Goal: Transaction & Acquisition: Obtain resource

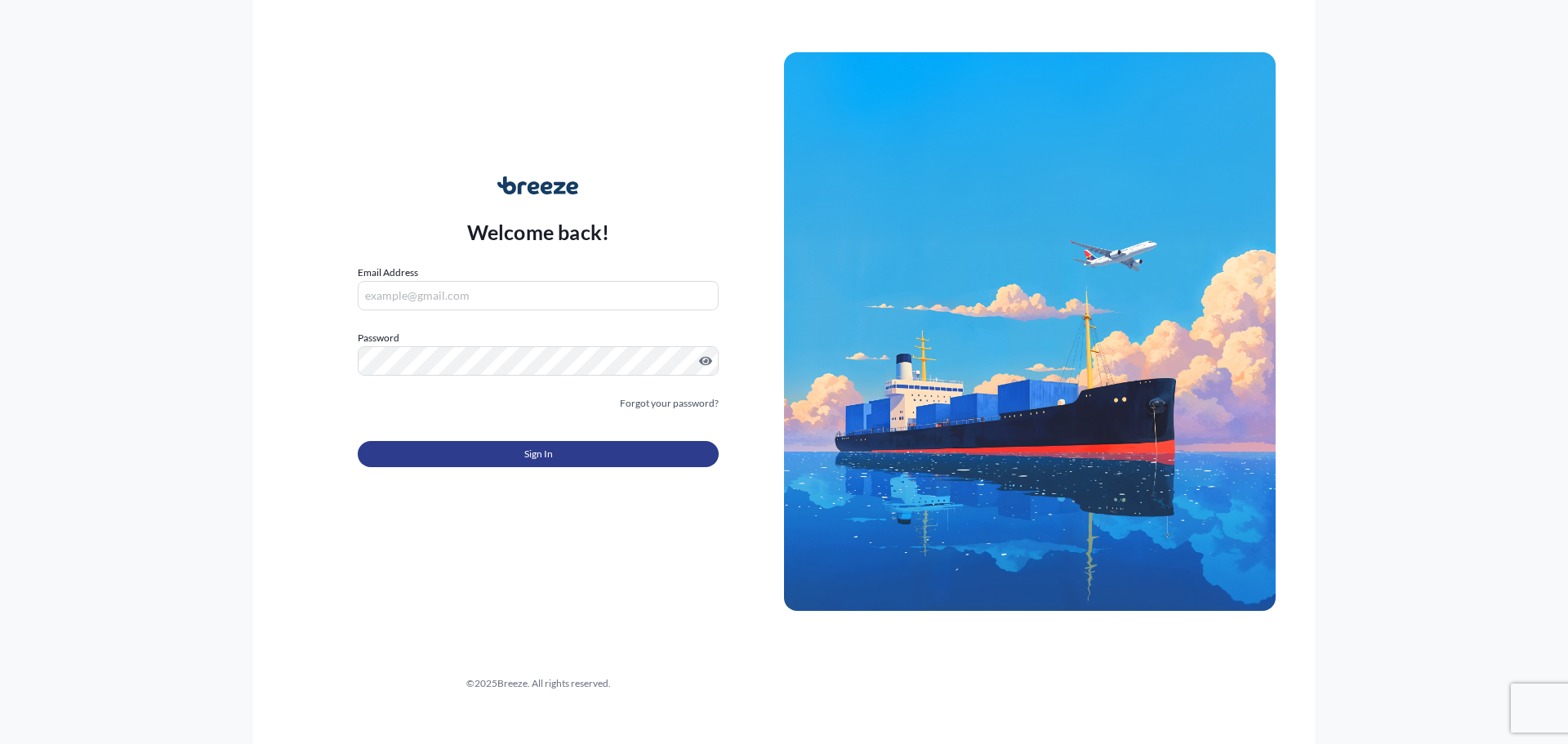
type input "[EMAIL_ADDRESS][DOMAIN_NAME]"
click at [558, 463] on button "Sign In" at bounding box center [538, 454] width 361 height 27
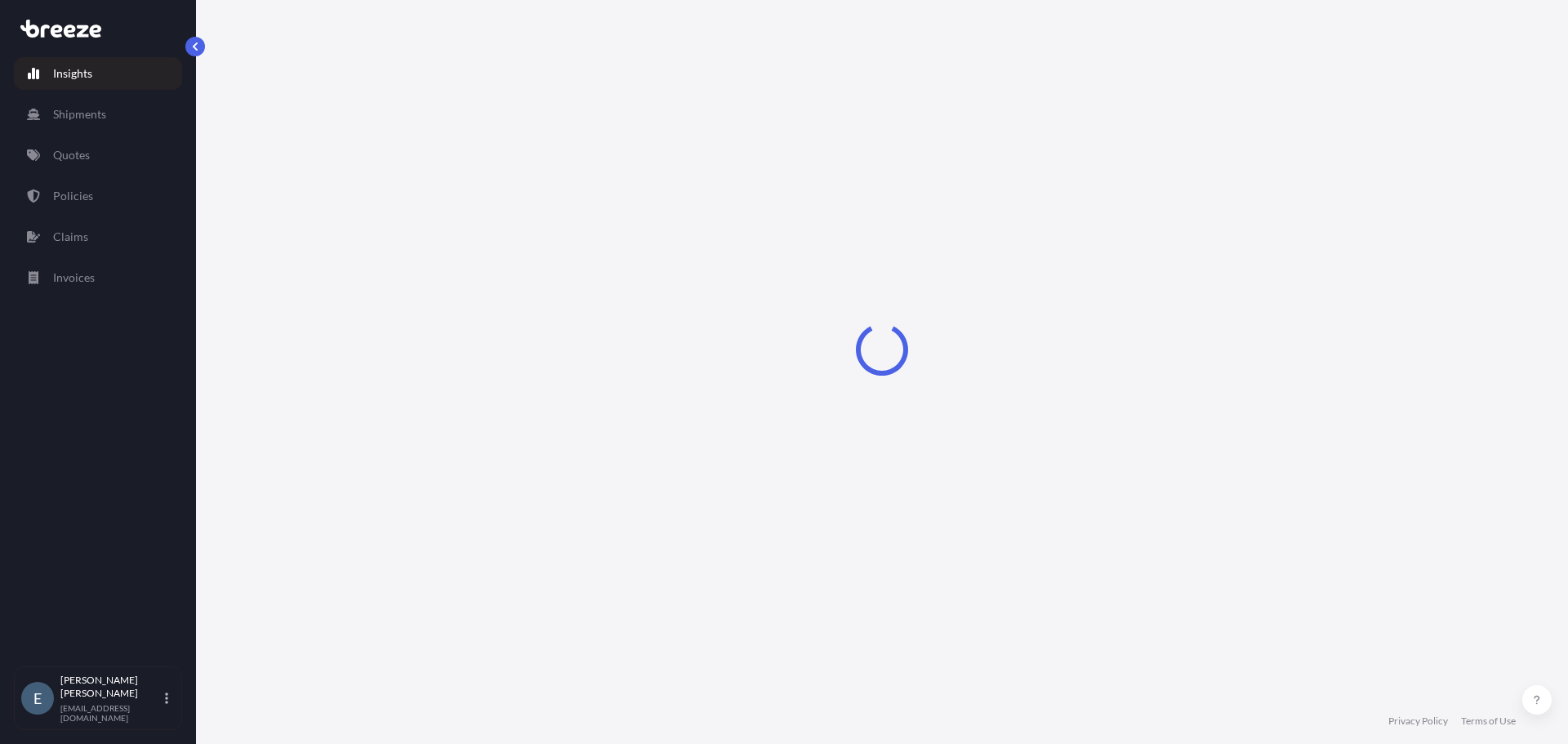
select select "2025"
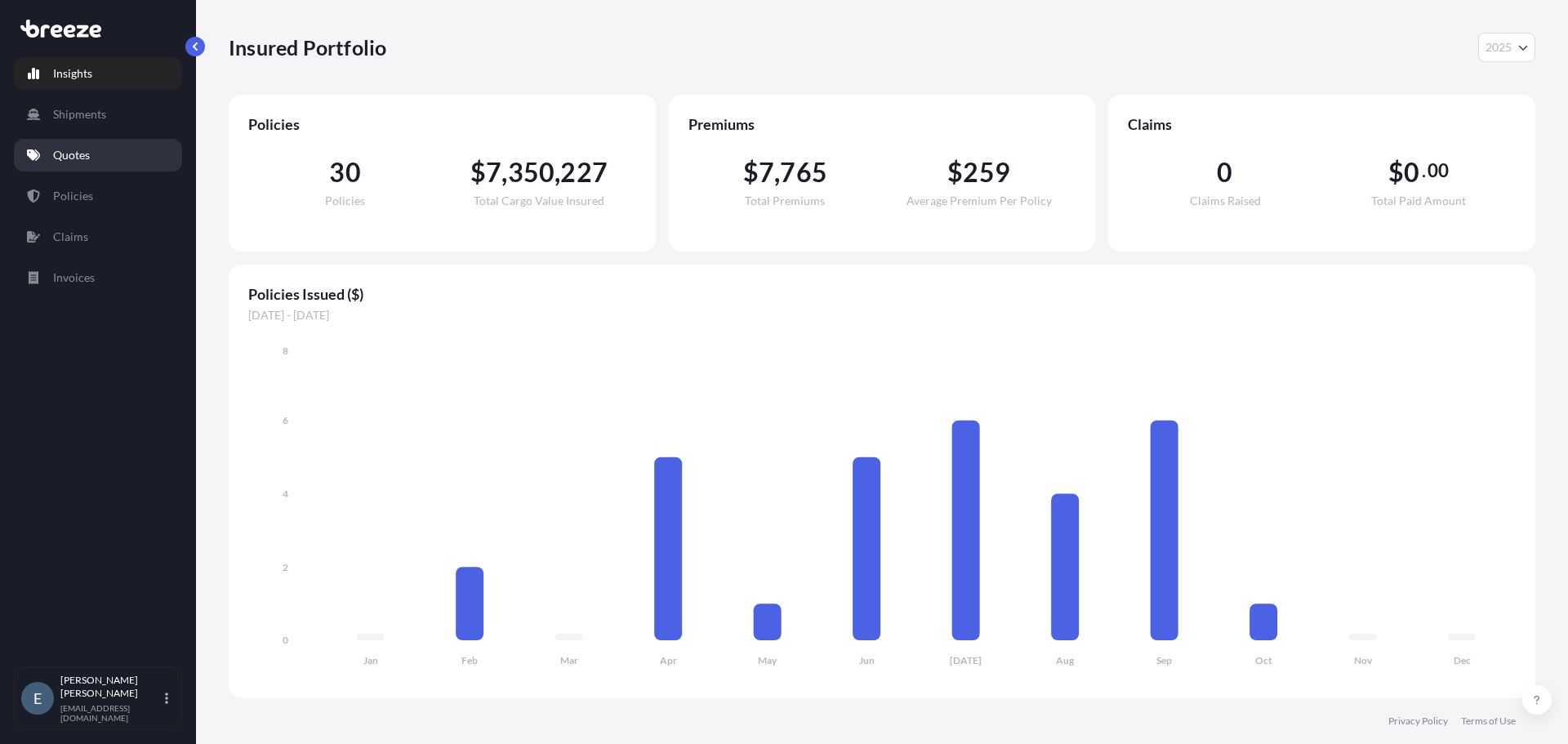
click at [82, 149] on p "Quotes" at bounding box center [71, 154] width 37 height 16
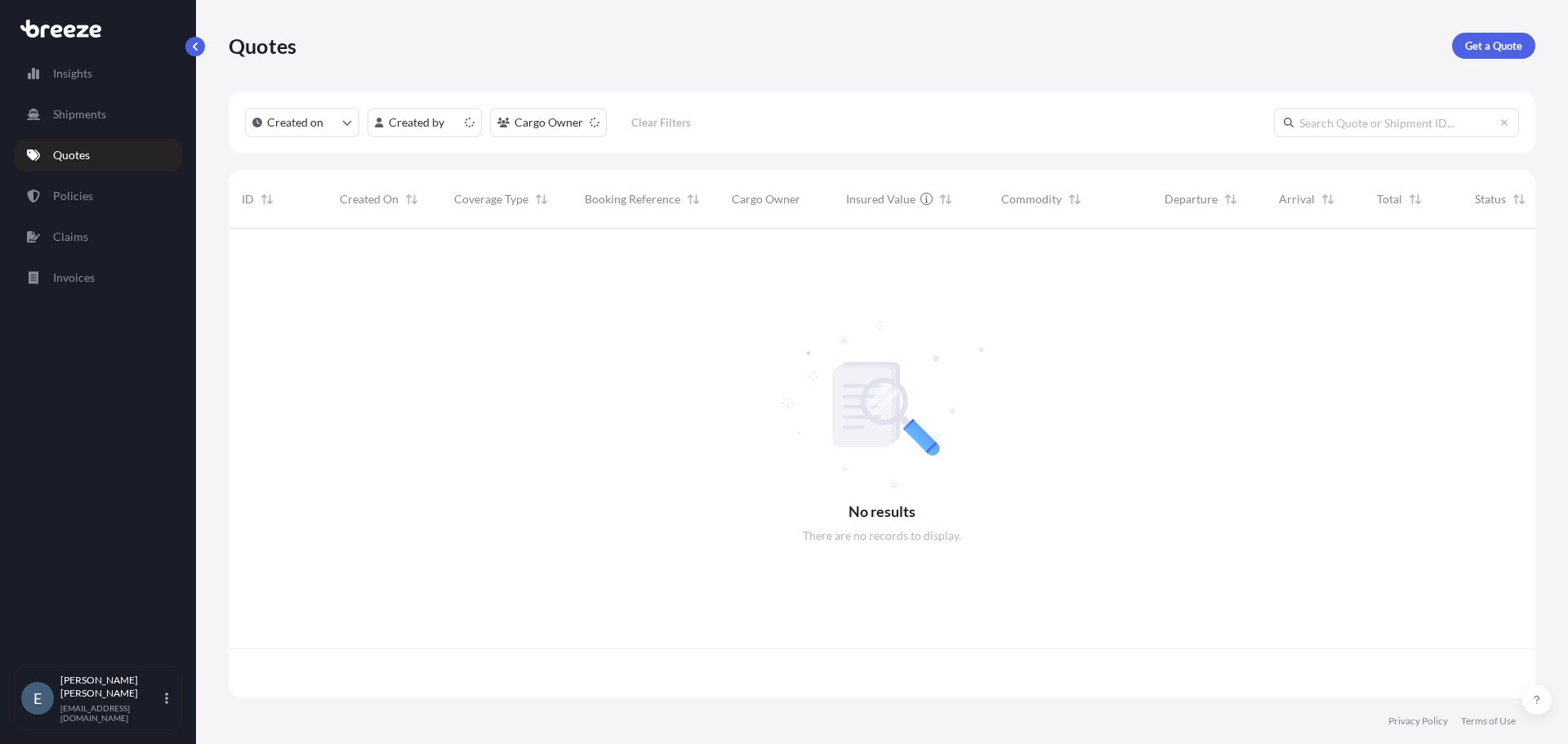
scroll to position [466, 1294]
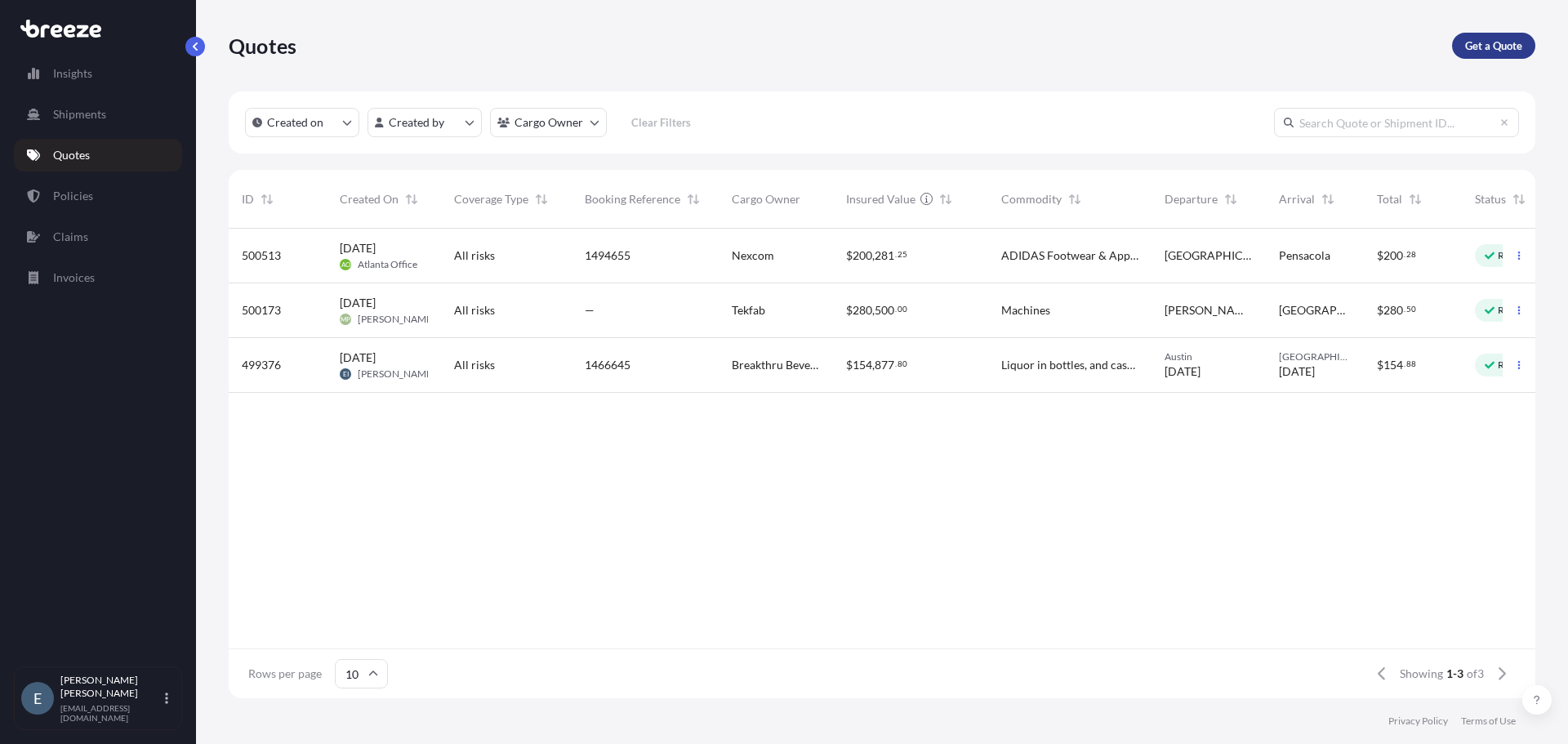
click at [1491, 40] on p "Get a Quote" at bounding box center [1493, 45] width 57 height 16
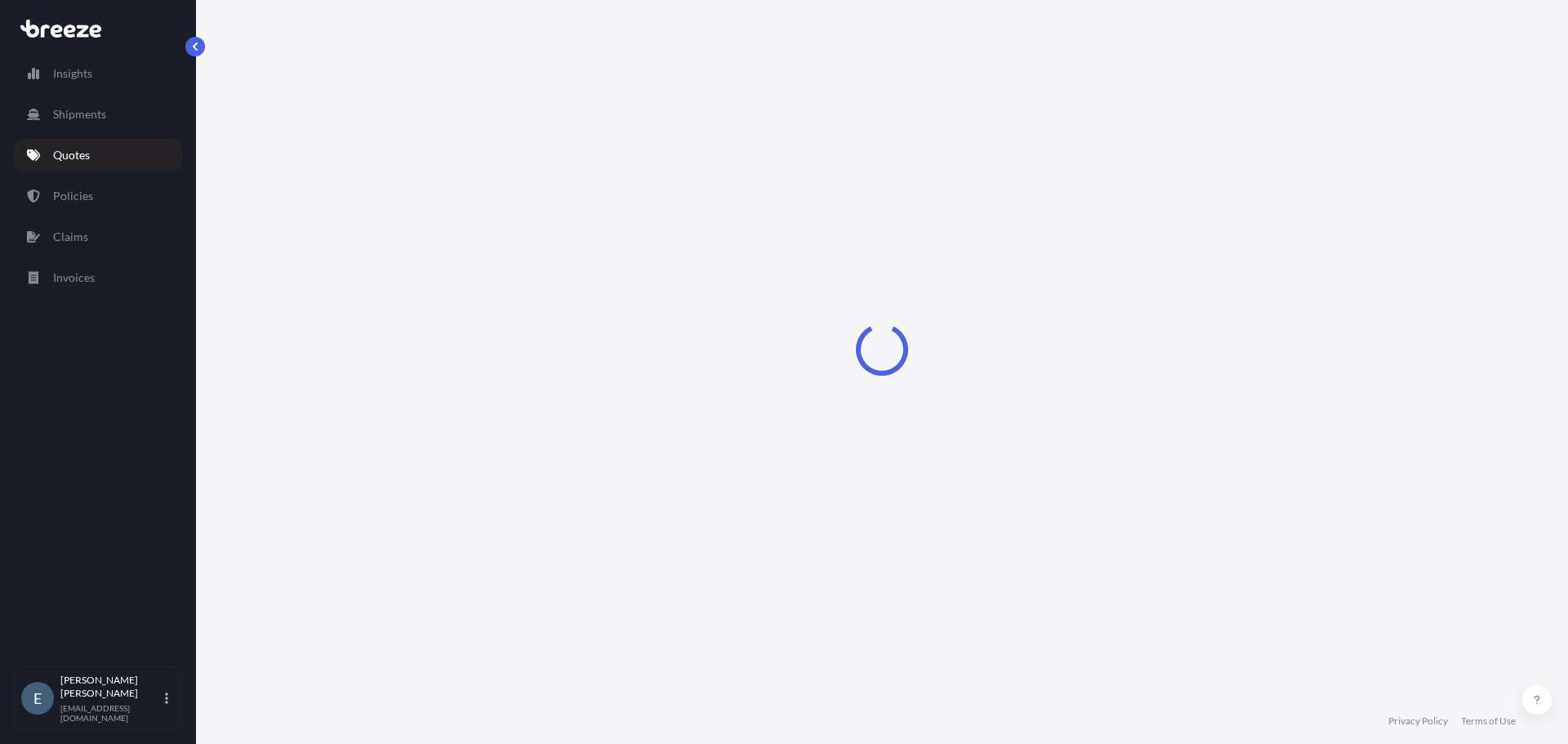
select select "Sea"
select select "1"
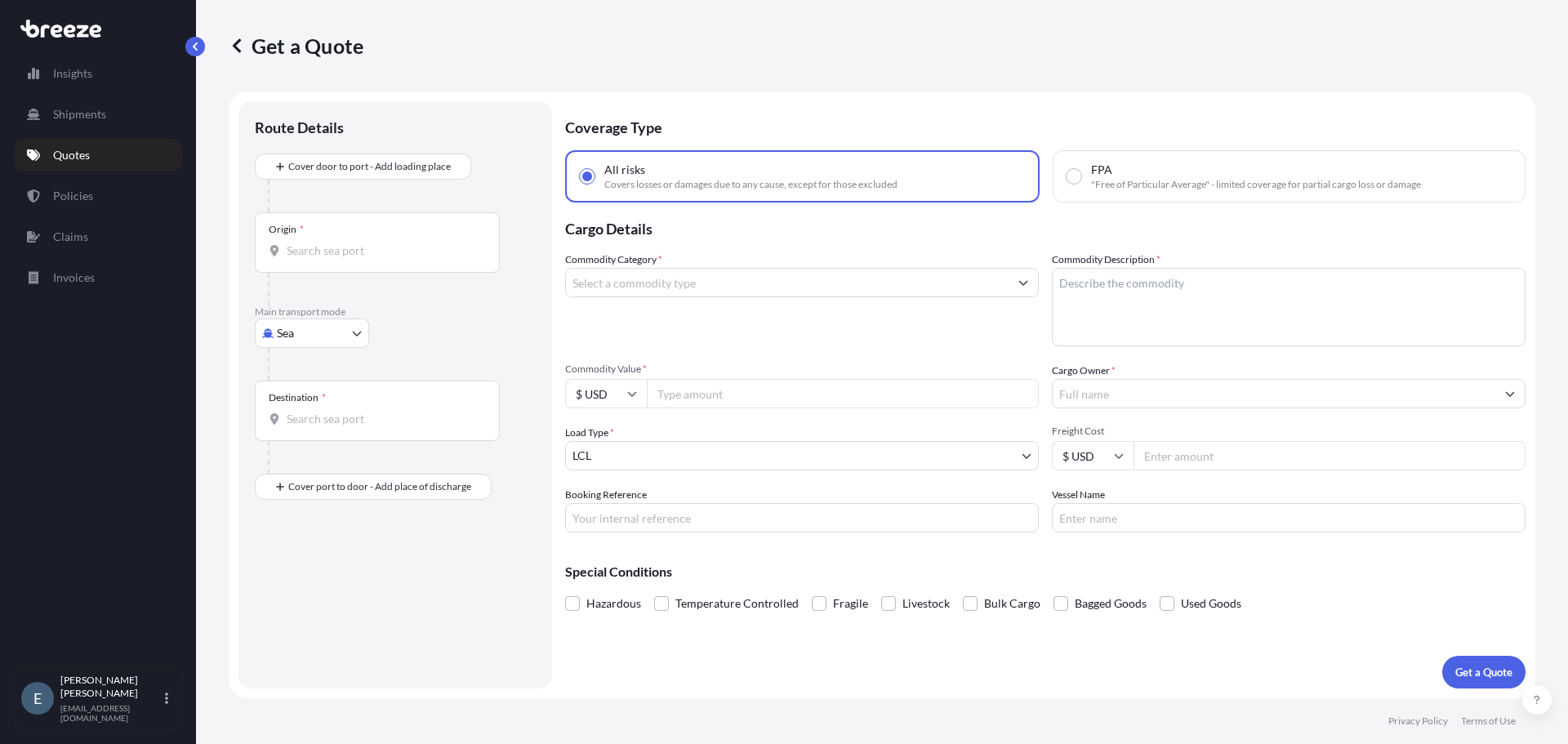
click at [297, 333] on body "Insights Shipments Quotes Policies Claims Invoices E [PERSON_NAME] [PERSON_NAME…" at bounding box center [784, 372] width 1568 height 744
click at [306, 434] on span "Road" at bounding box center [299, 434] width 27 height 16
select select "Road"
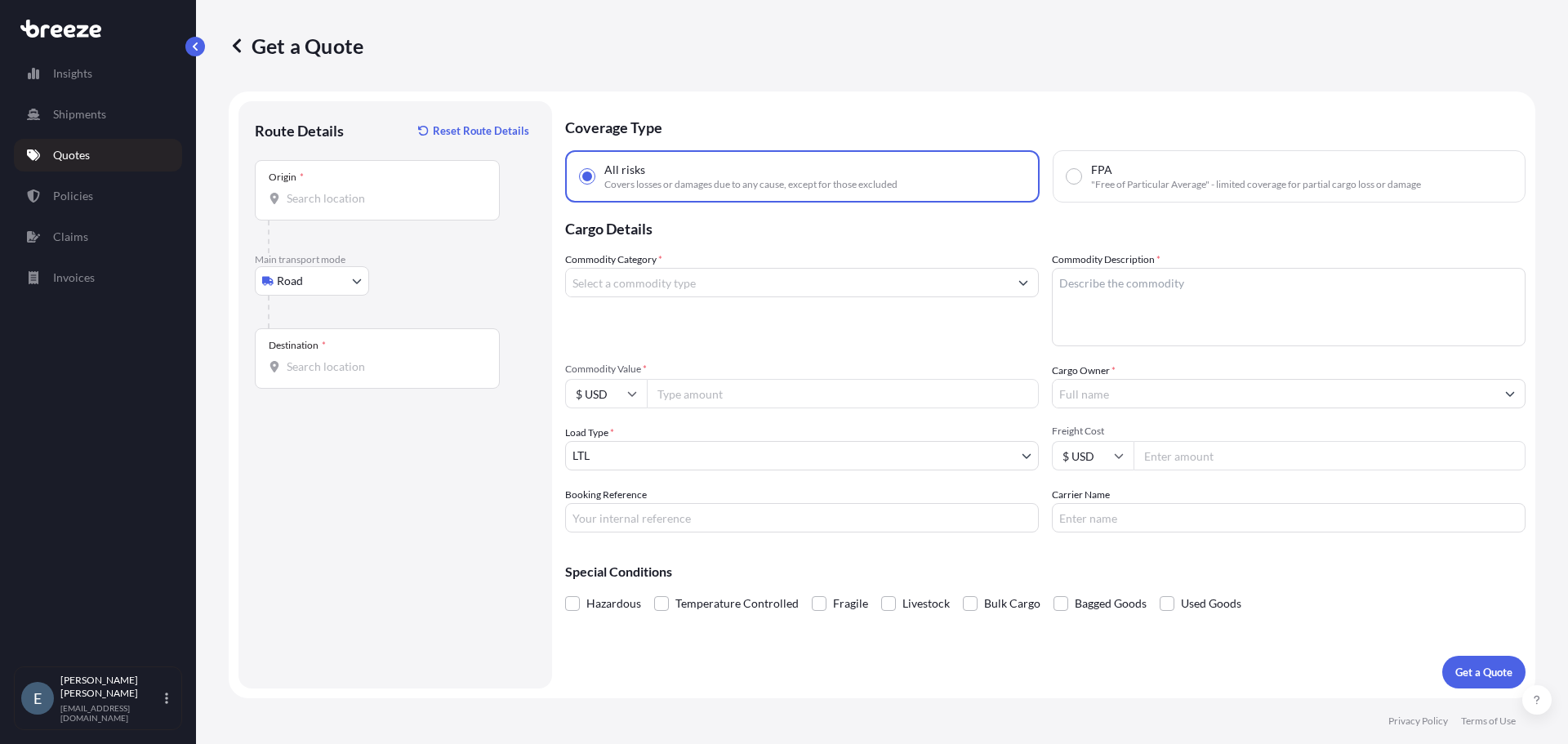
click at [360, 207] on div "Origin *" at bounding box center [377, 191] width 245 height 61
click at [360, 207] on input "Origin *" at bounding box center [382, 198] width 192 height 16
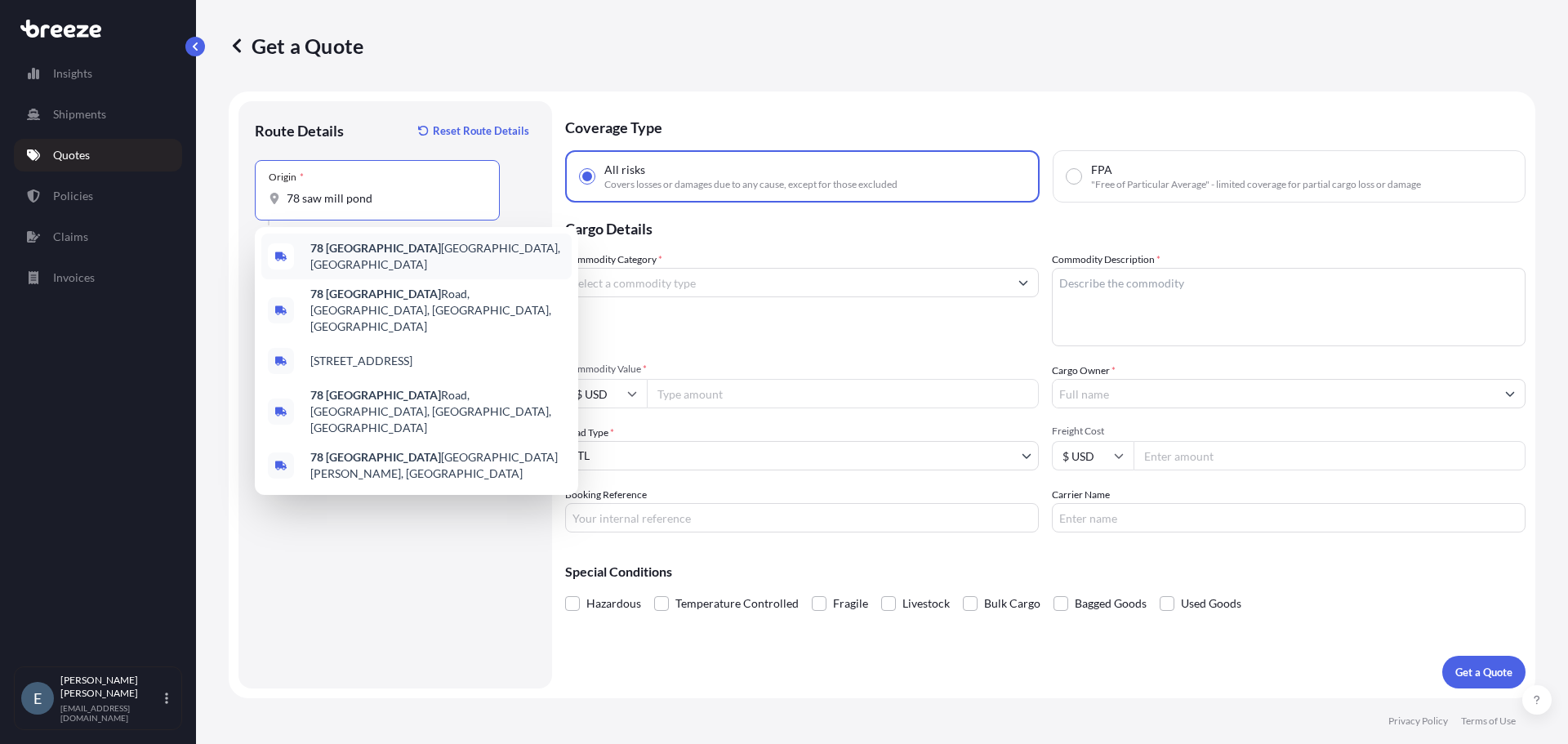
click at [419, 246] on span "[STREET_ADDRESS]" at bounding box center [437, 256] width 255 height 32
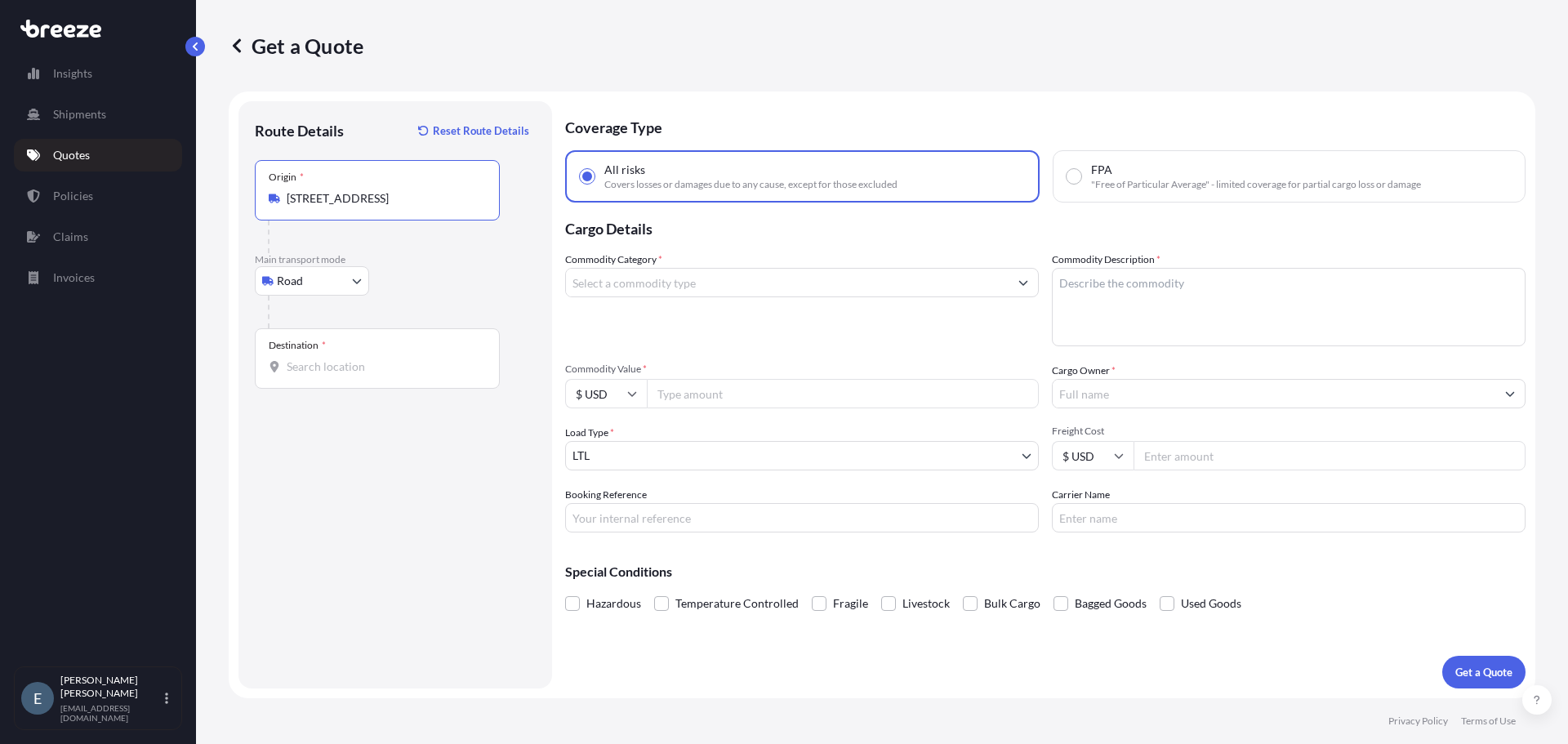
type input "[STREET_ADDRESS]"
click at [353, 372] on input "Destination *" at bounding box center [382, 366] width 192 height 16
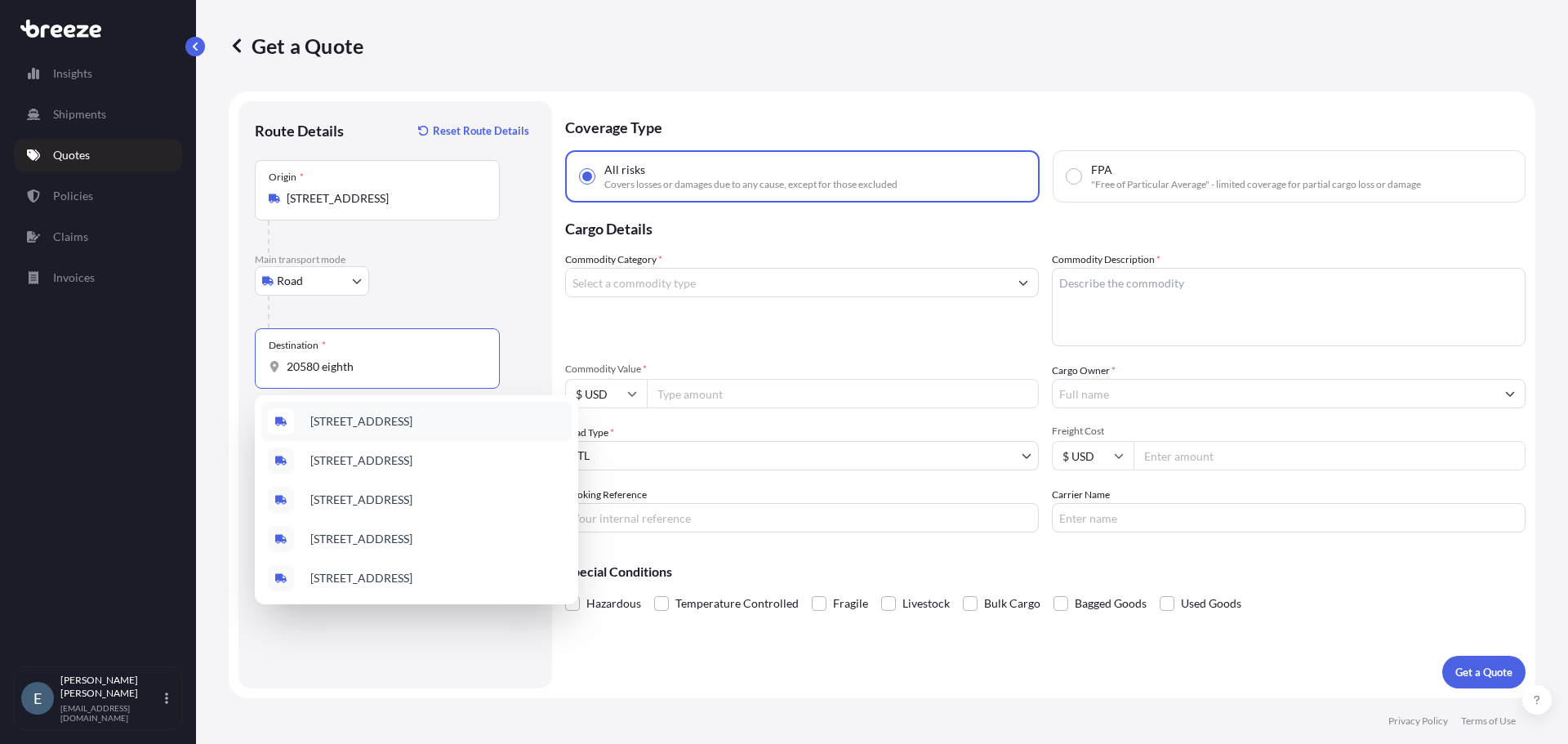
click at [373, 426] on span "[STREET_ADDRESS]" at bounding box center [361, 421] width 102 height 16
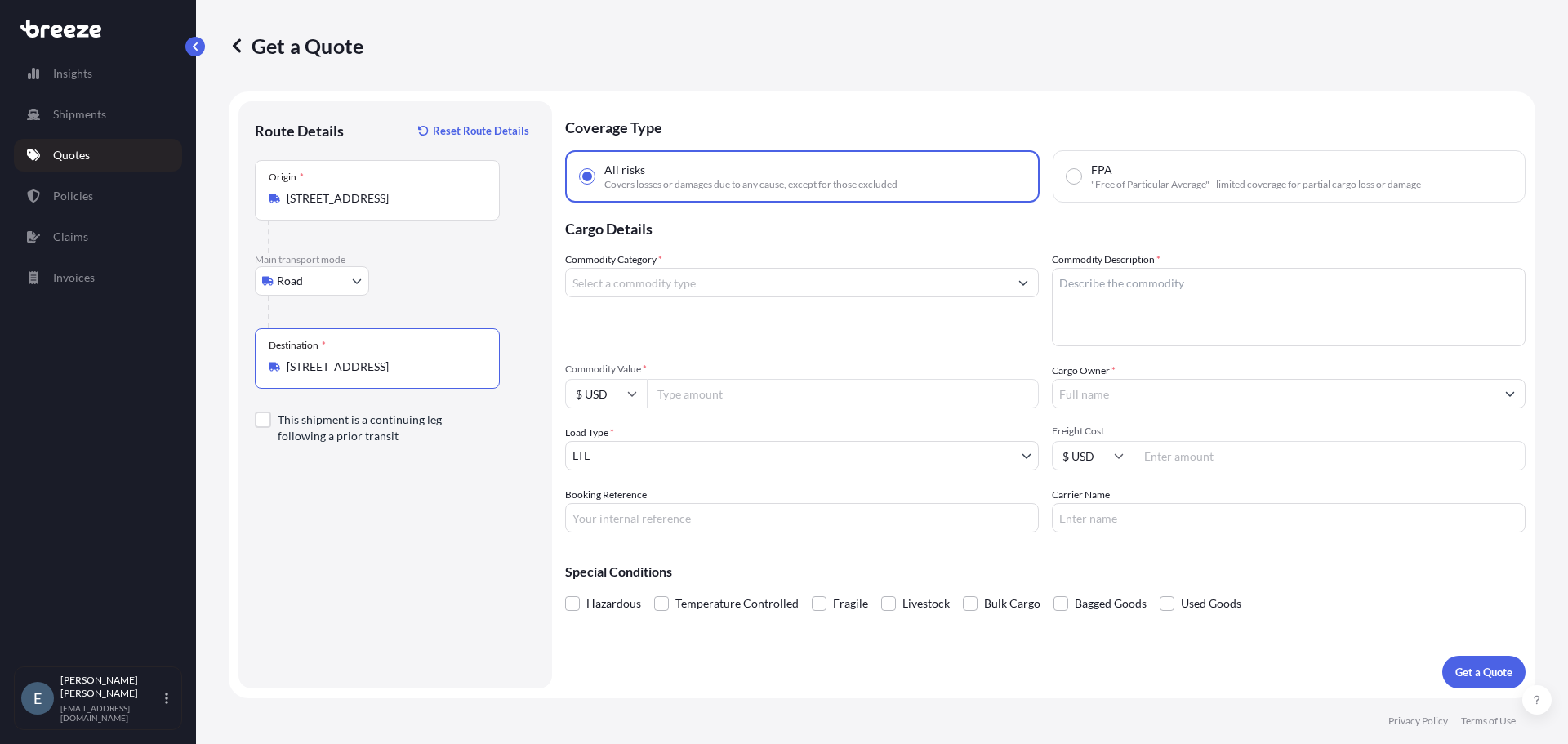
type input "[STREET_ADDRESS]"
click at [677, 285] on input "Commodity Category *" at bounding box center [787, 282] width 443 height 29
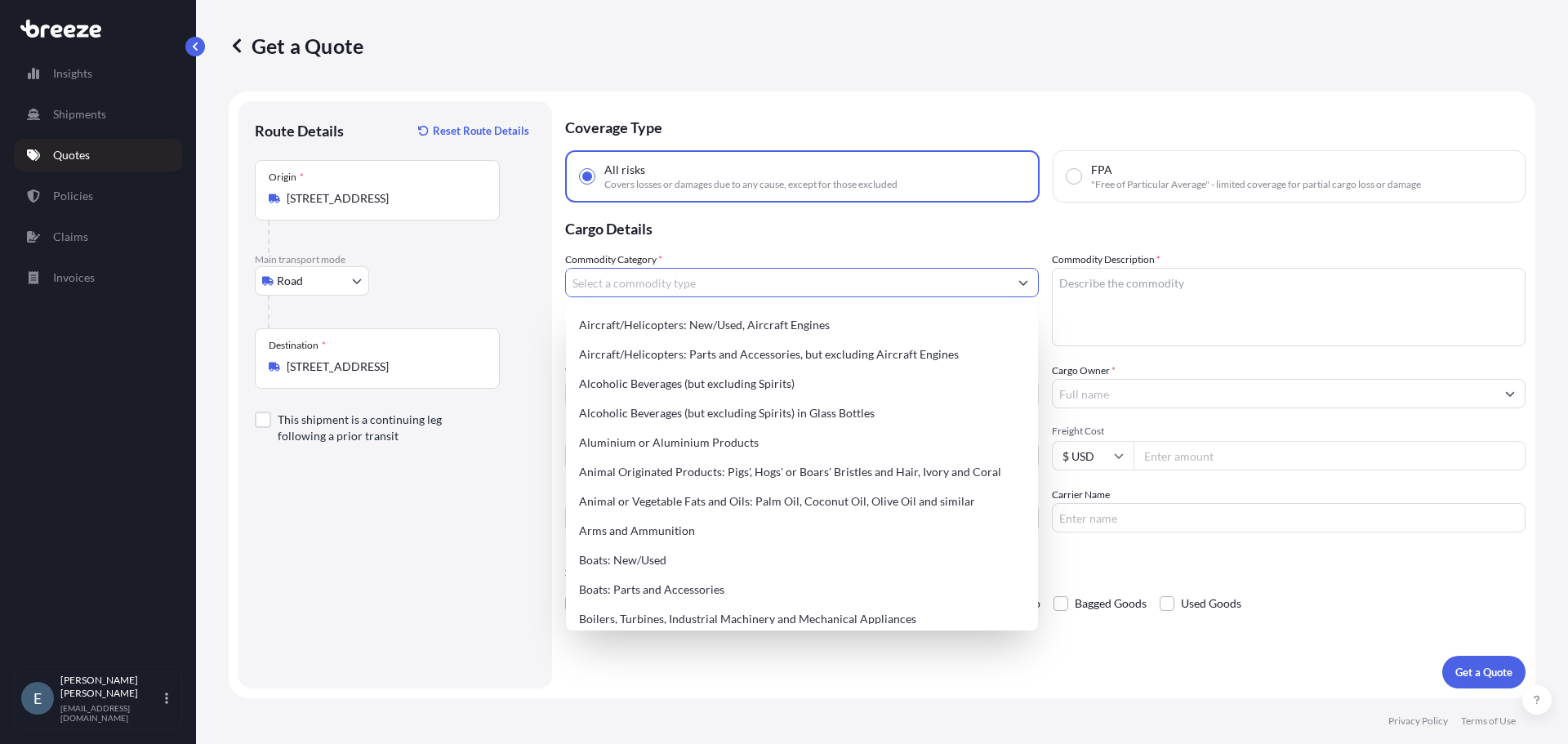
type input "w"
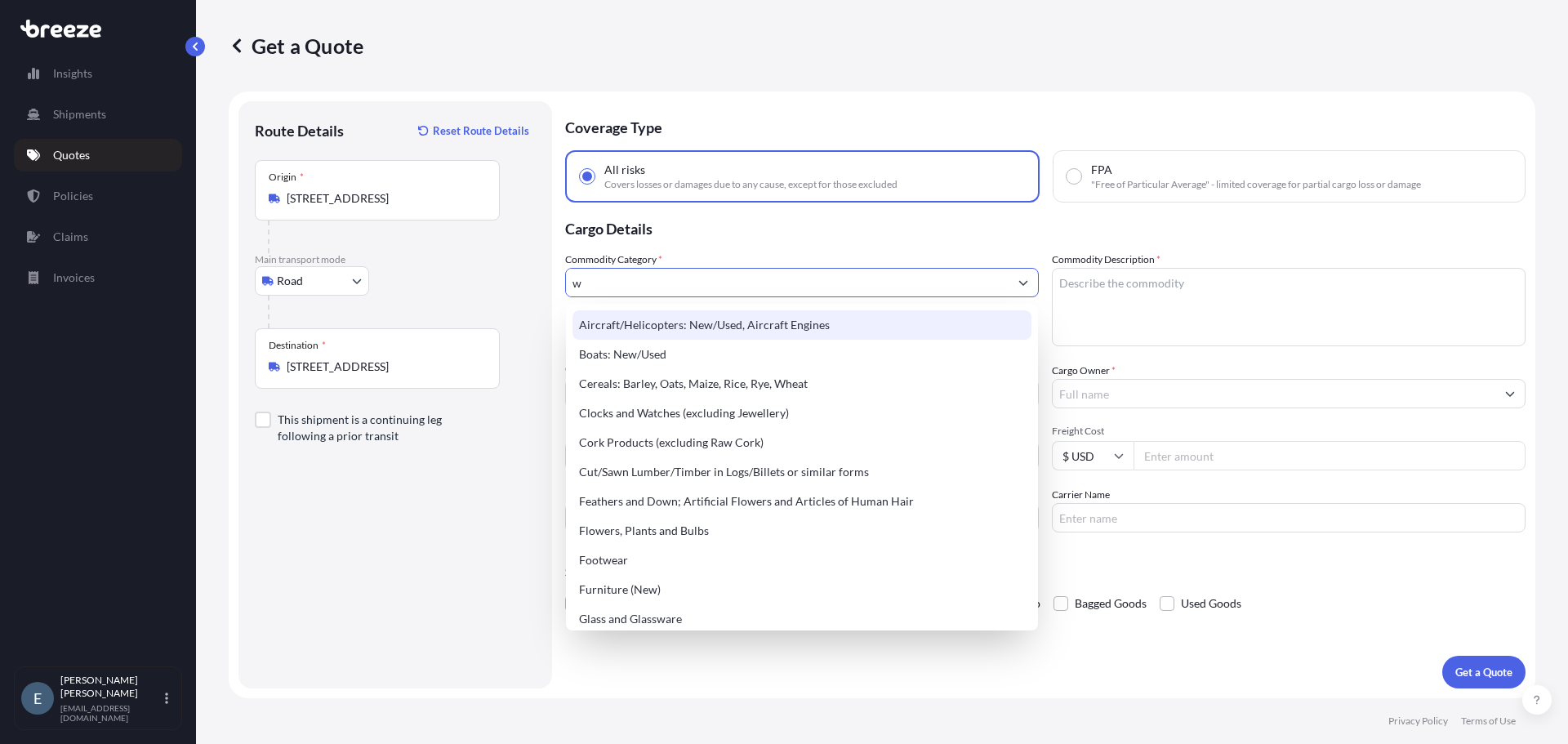
drag, startPoint x: 601, startPoint y: 289, endPoint x: 559, endPoint y: 290, distance: 42.0
click at [559, 290] on form "Route Details Reset Route Details Place of loading Road Road Rail Origin * [STR…" at bounding box center [882, 394] width 1306 height 607
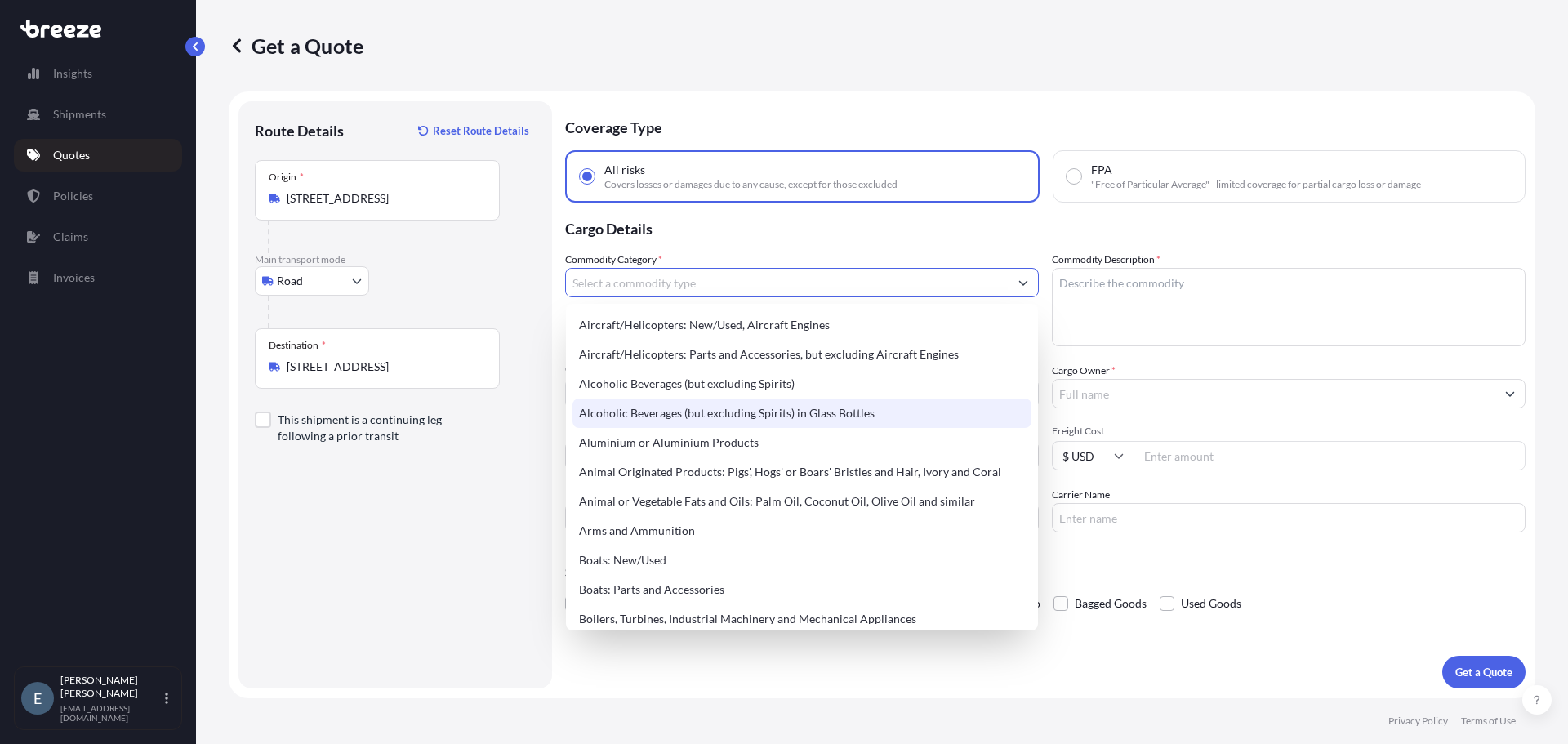
click at [892, 415] on div "Alcoholic Beverages (but excluding Spirits) in Glass Bottles" at bounding box center [802, 412] width 459 height 29
type input "Alcoholic Beverages (but excluding Spirits) in Glass Bottles"
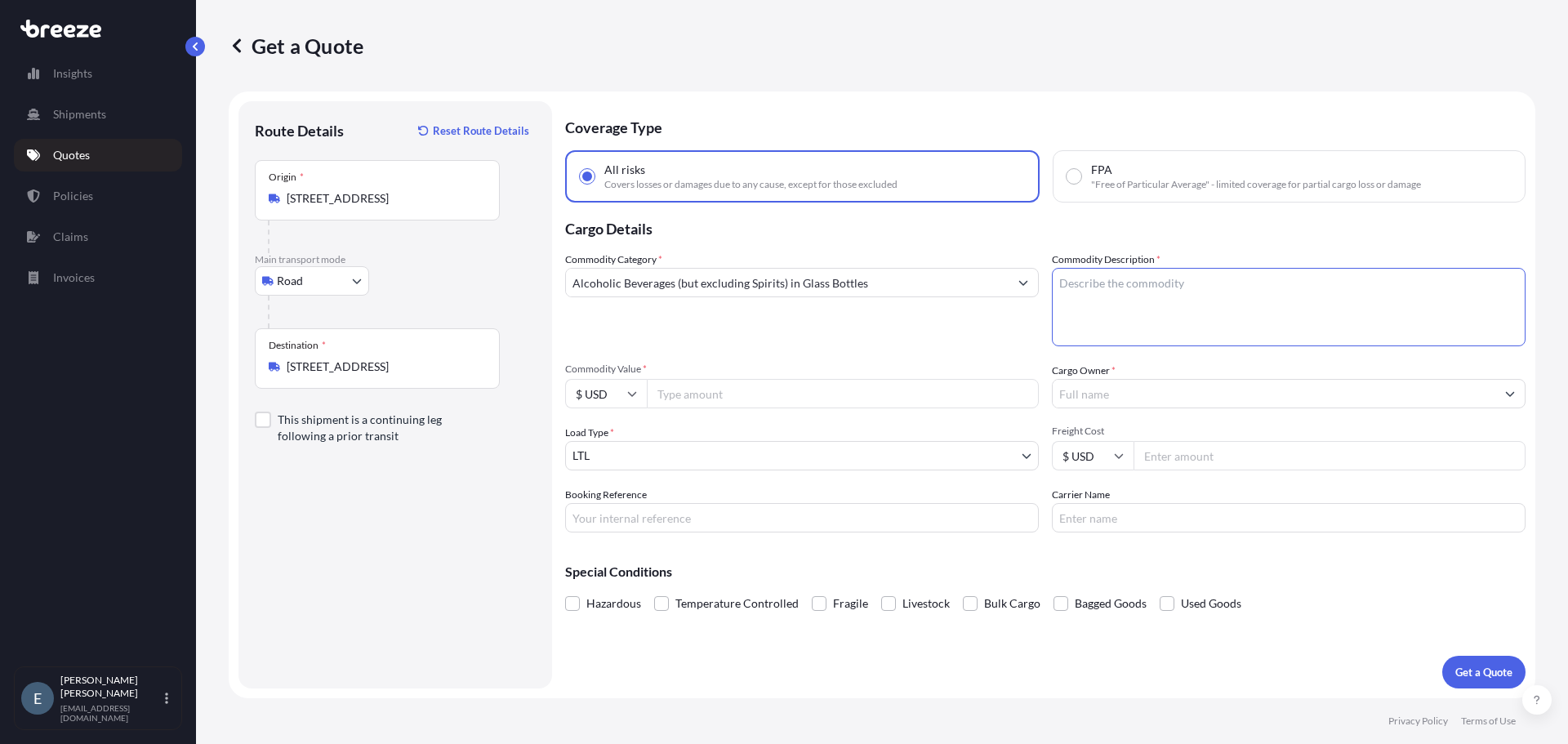
click at [1121, 302] on textarea "Commodity Description *" at bounding box center [1288, 307] width 474 height 79
type textarea "Wine in glass bottles, in cartons and palletized"
click at [831, 390] on input "Commodity Value *" at bounding box center [842, 393] width 392 height 29
type input "124000"
click at [1122, 392] on input "Cargo Owner *" at bounding box center [1273, 393] width 443 height 29
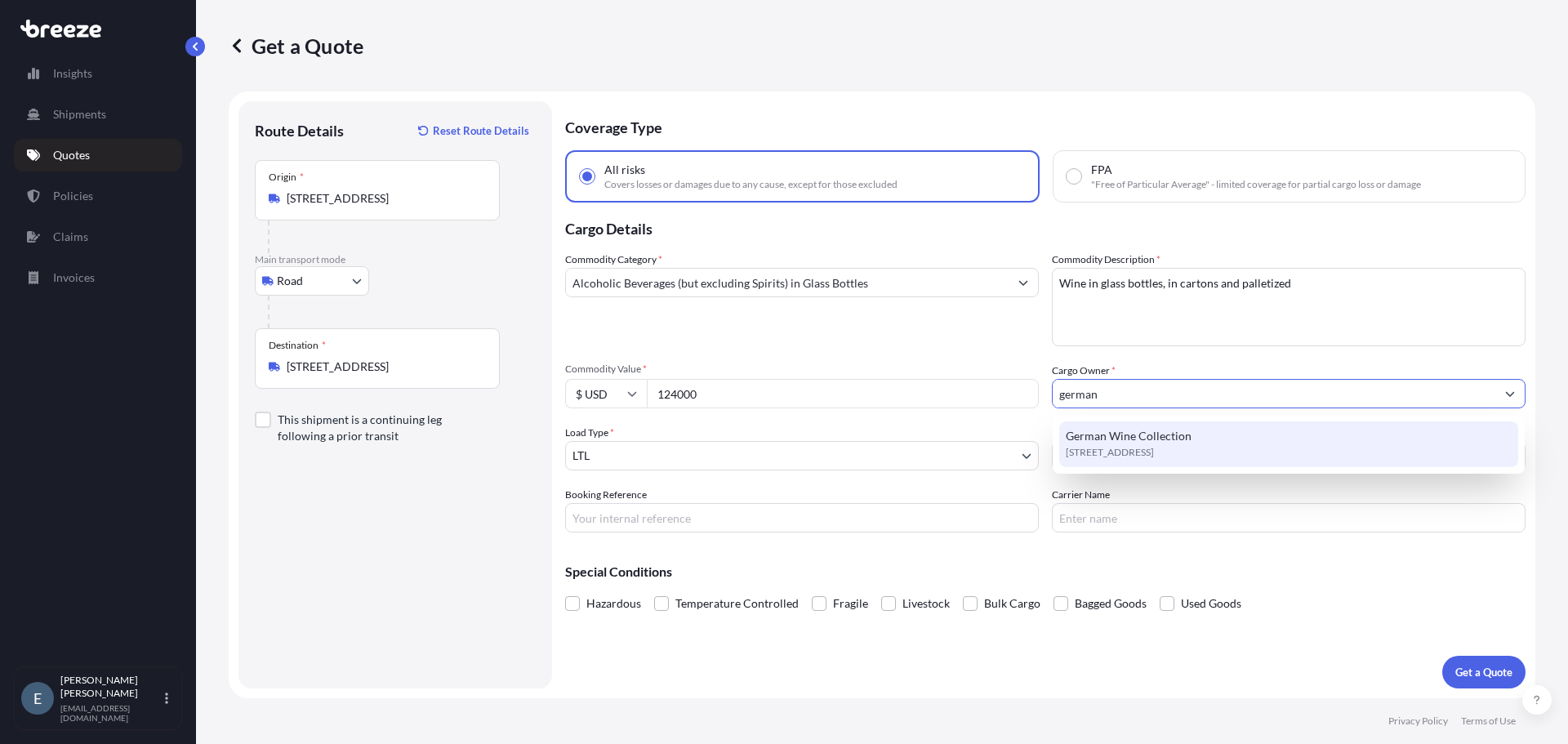
click at [1151, 452] on span "[STREET_ADDRESS]" at bounding box center [1109, 452] width 88 height 16
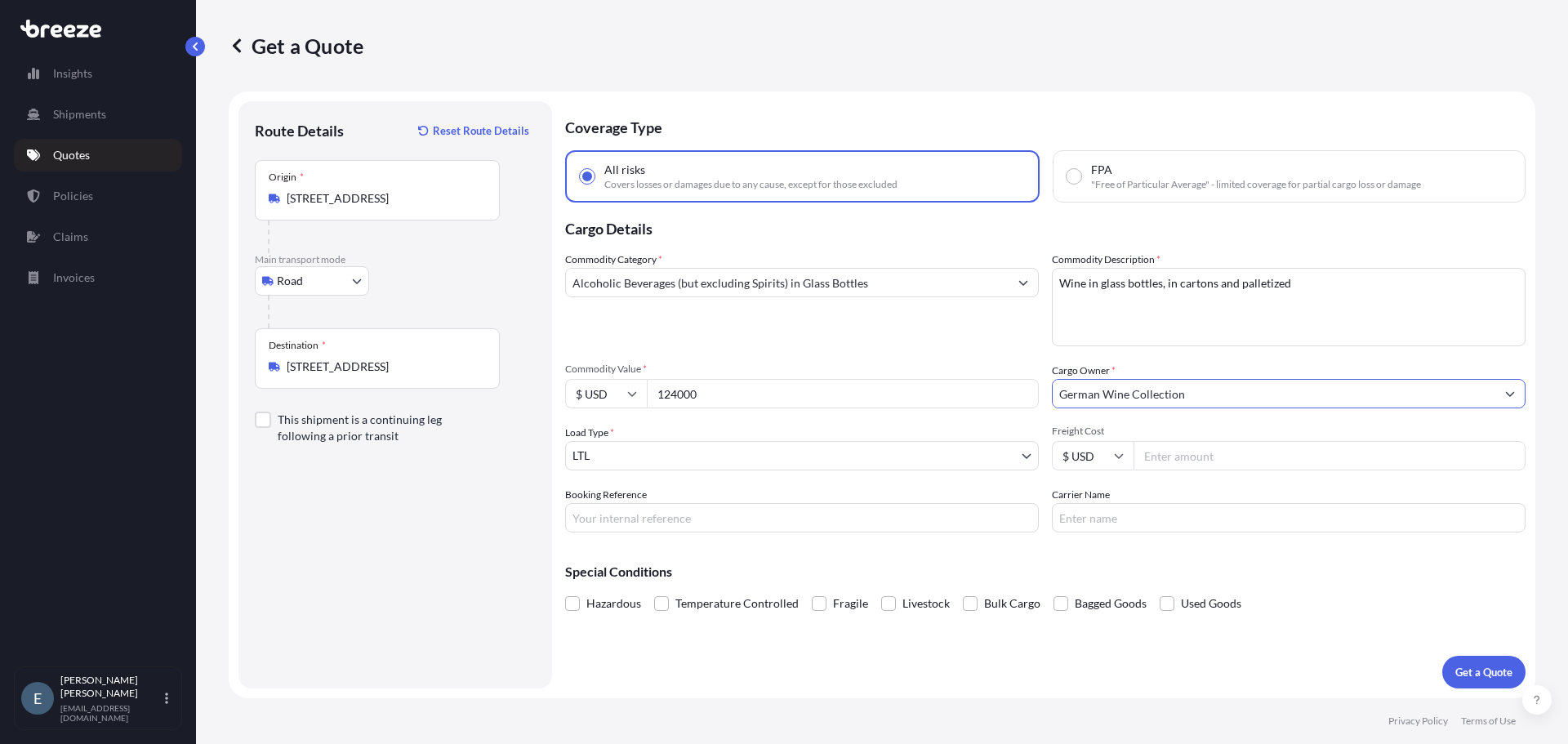
type input "German Wine Collection"
click at [944, 463] on body "5 options available. 3 options available. 0 options available. 1 option availab…" at bounding box center [784, 372] width 1568 height 744
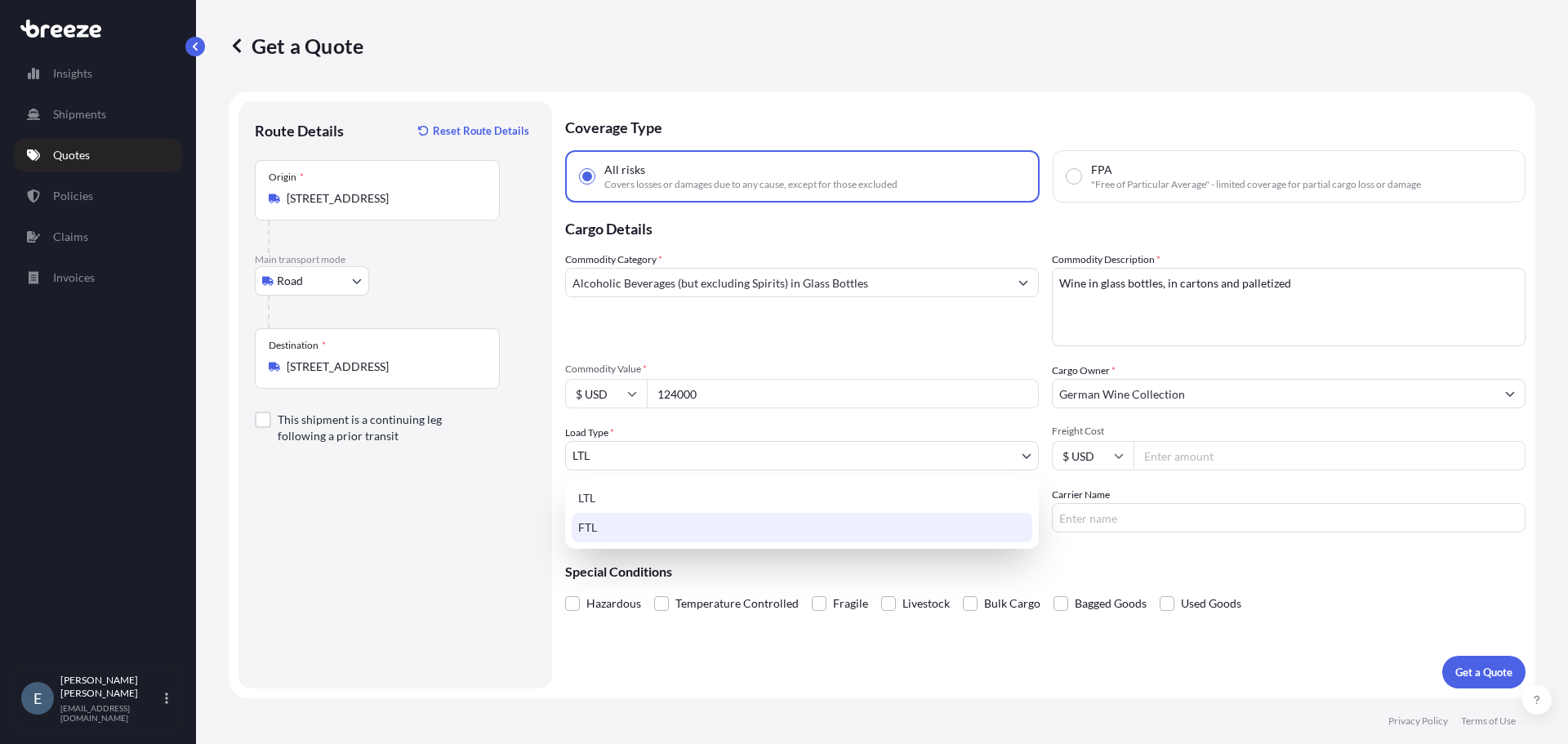
click at [921, 524] on div "FTL" at bounding box center [802, 527] width 461 height 29
select select "2"
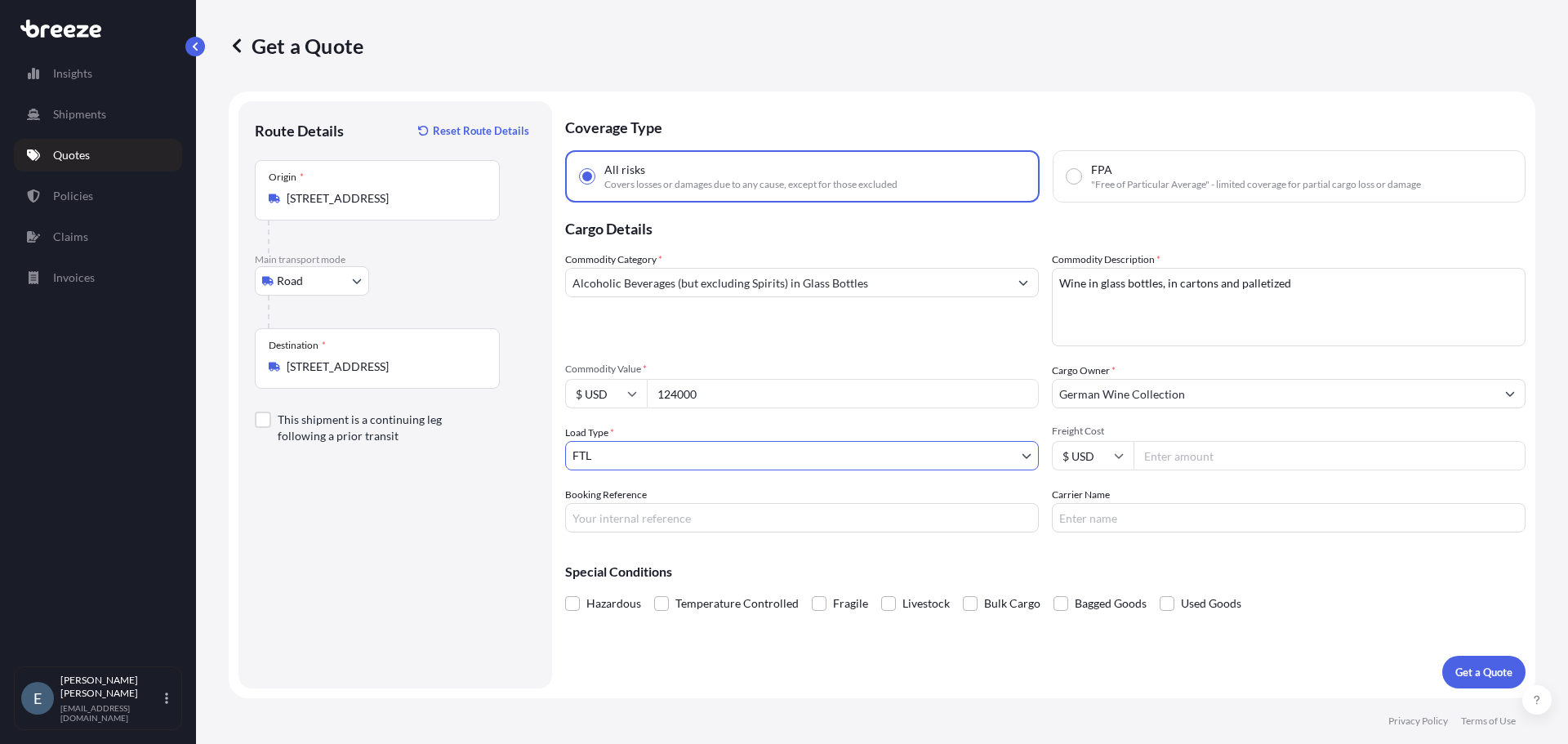
click at [1209, 463] on input "Freight Cost" at bounding box center [1329, 455] width 392 height 29
type input "4000"
click at [977, 519] on input "Booking Reference" at bounding box center [802, 517] width 474 height 29
type input "1495252"
click at [1126, 523] on input "Carrier Name" at bounding box center [1288, 517] width 474 height 29
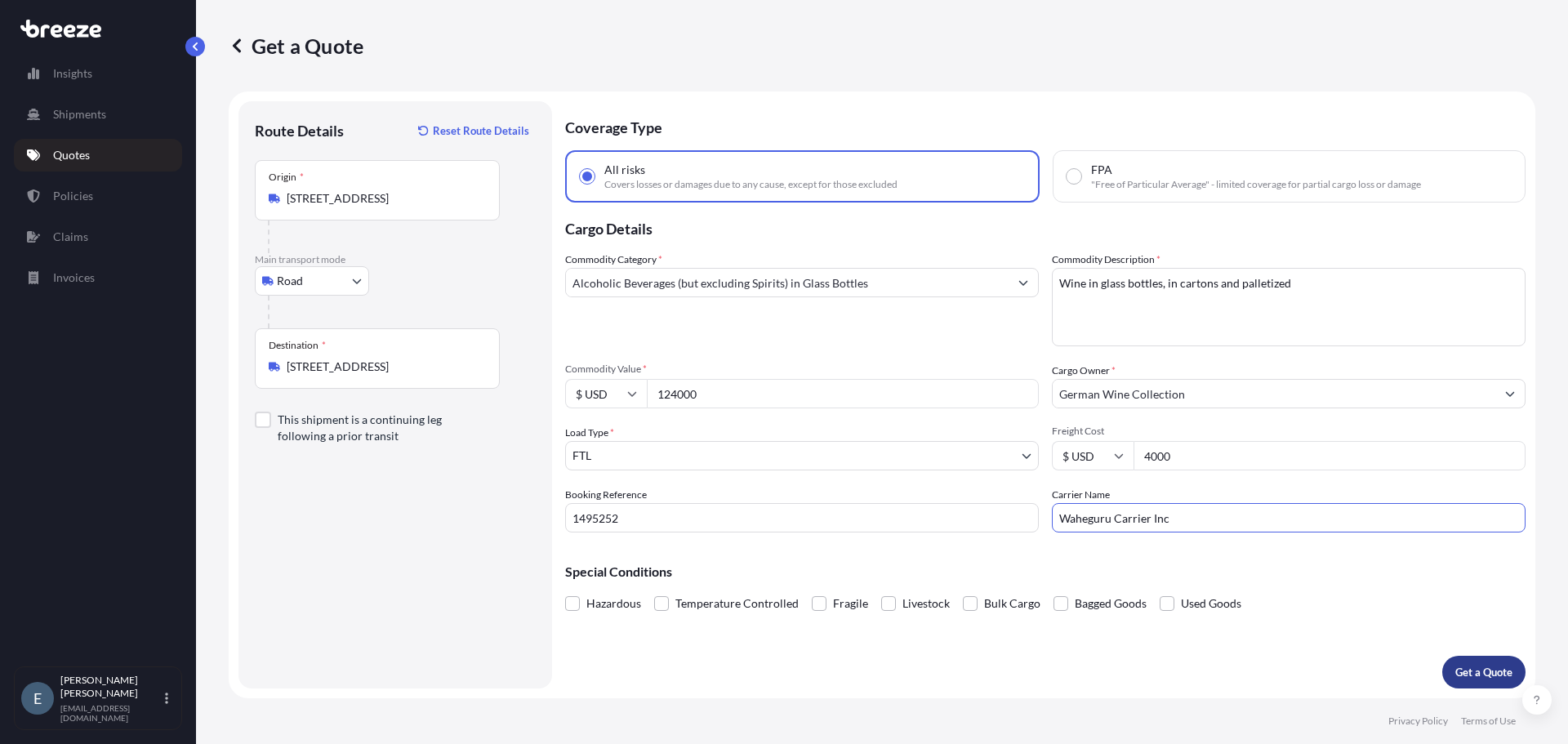
type input "Waheguru Carrier Inc"
click at [1468, 674] on p "Get a Quote" at bounding box center [1484, 671] width 57 height 16
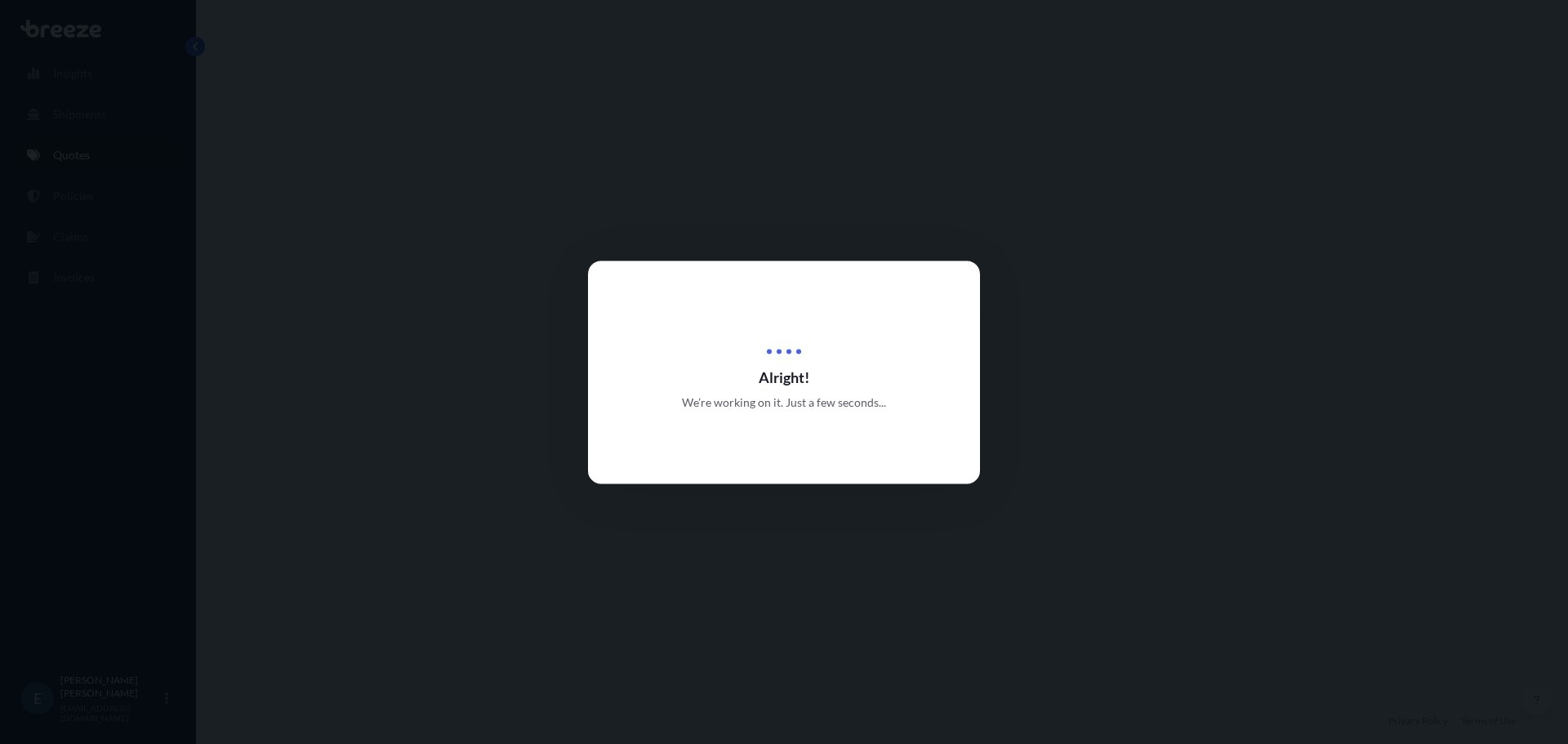
select select "Road"
select select "2"
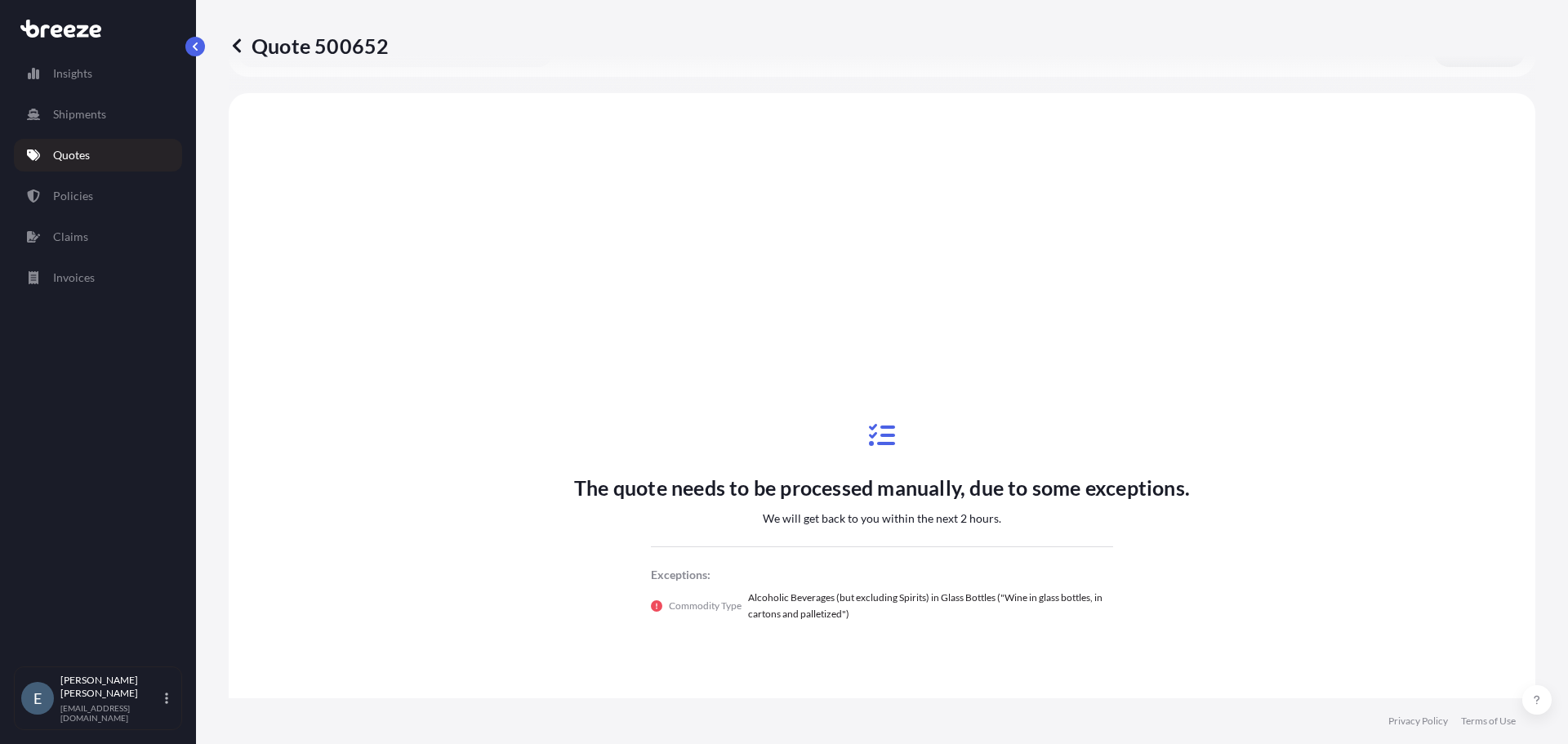
scroll to position [592, 0]
